Goal: Task Accomplishment & Management: Complete application form

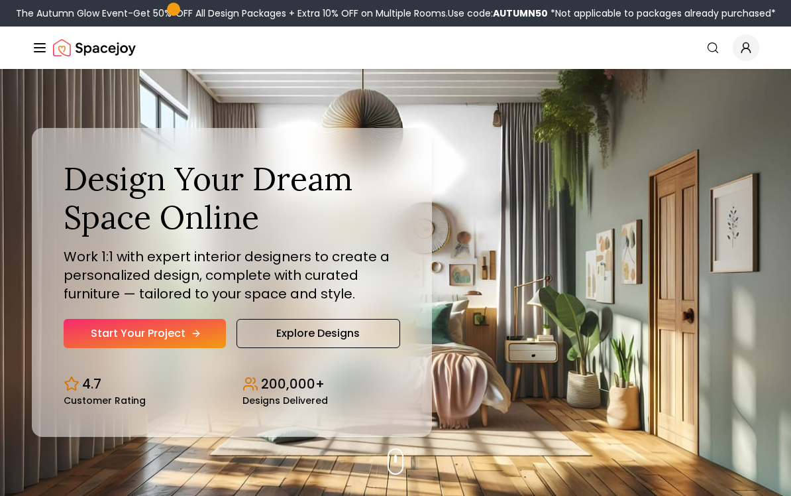
click at [147, 348] on link "Start Your Project" at bounding box center [145, 333] width 162 height 29
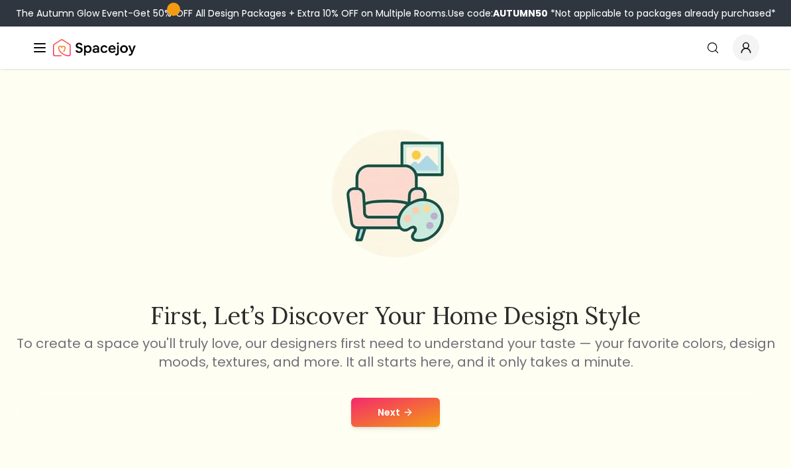
click at [391, 403] on button "Next" at bounding box center [395, 412] width 89 height 29
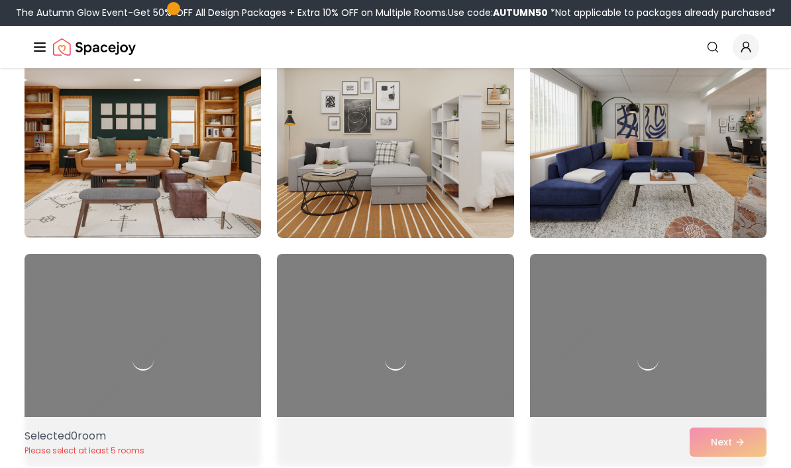
scroll to position [2206, 0]
